Goal: Task Accomplishment & Management: Use online tool/utility

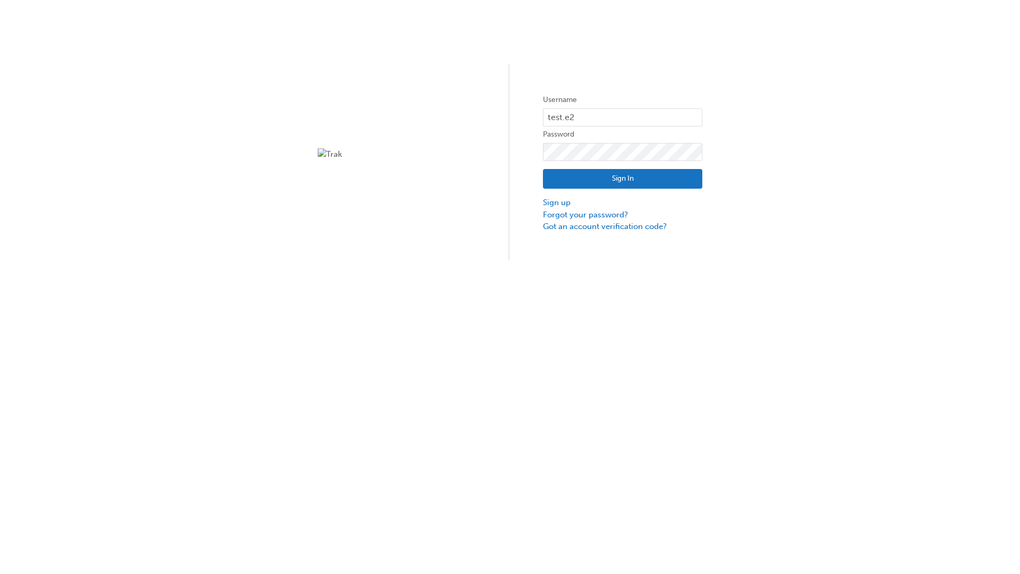
type input "test.e2e.user14"
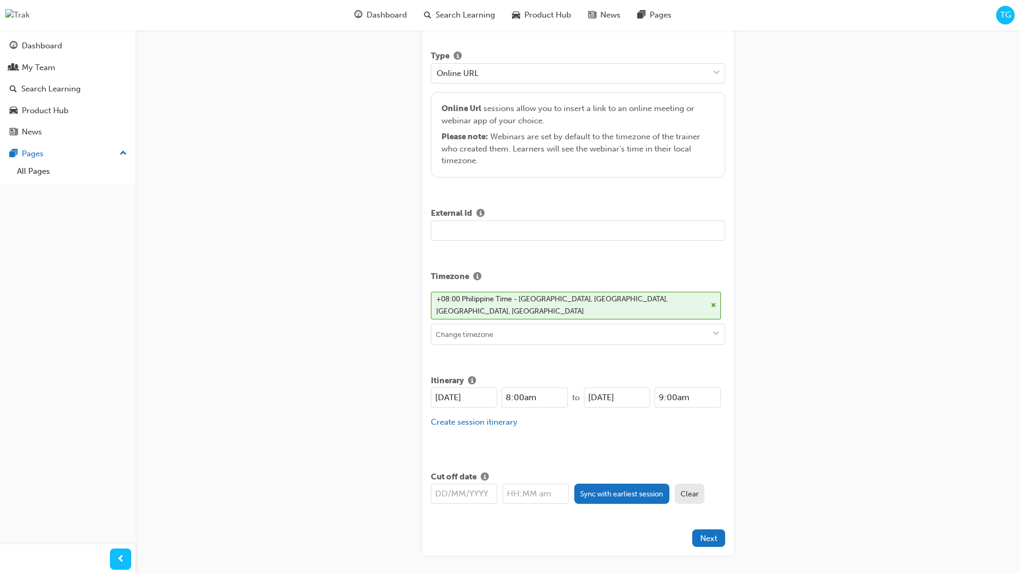
type input "Title for testing purposes"
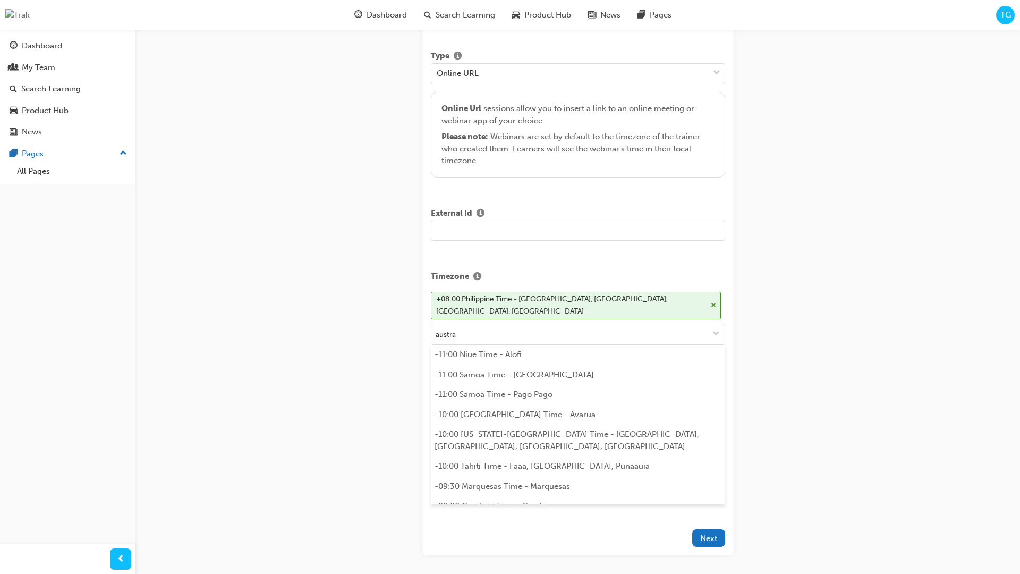
scroll to position [212, 0]
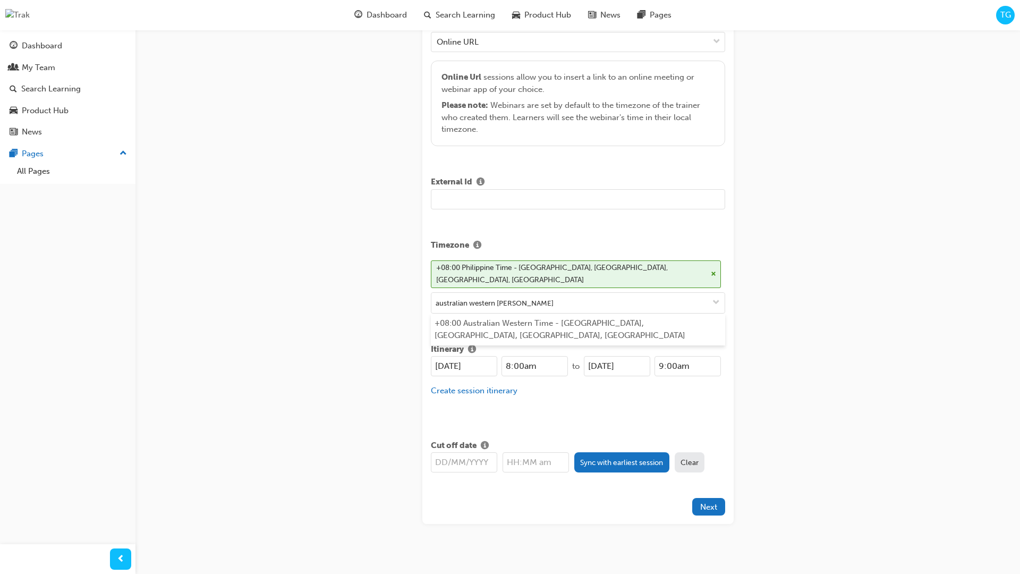
type input "australian western time"
